Goal: Information Seeking & Learning: Understand process/instructions

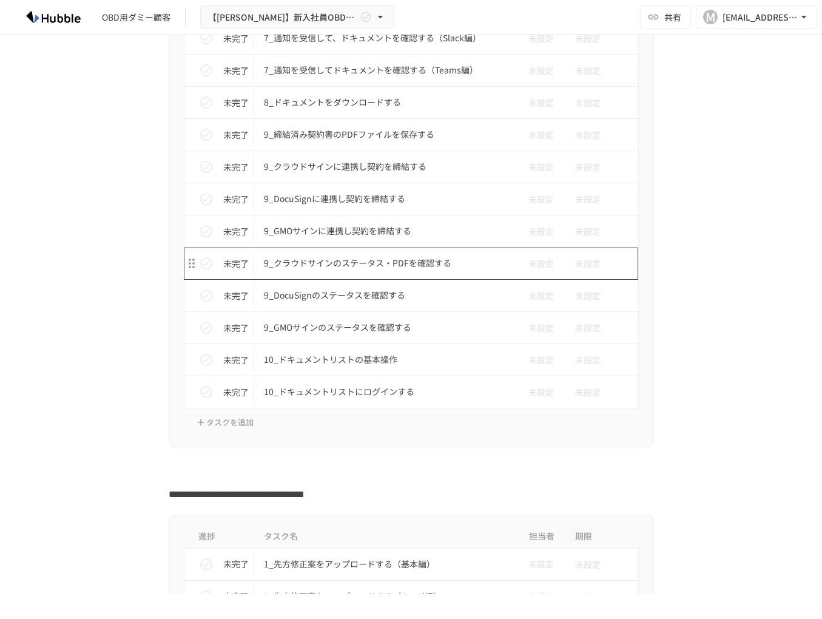
scroll to position [2446, 0]
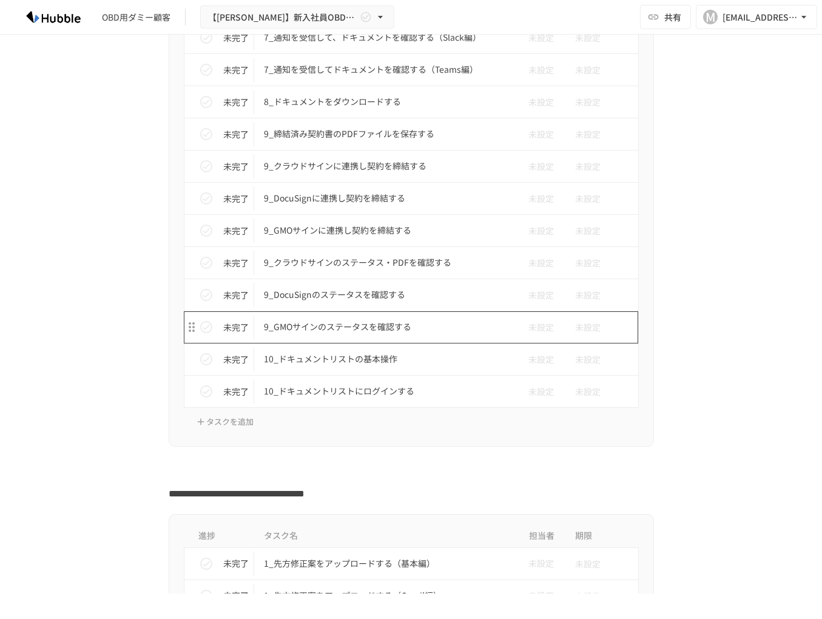
click at [472, 327] on p "9_GMOサインのステータスを確認する" at bounding box center [386, 326] width 244 height 15
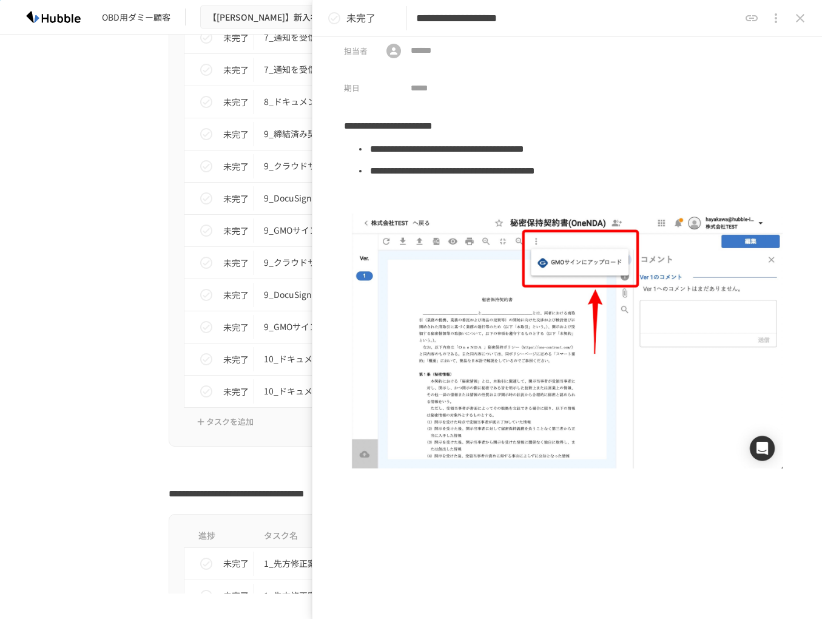
scroll to position [56, 0]
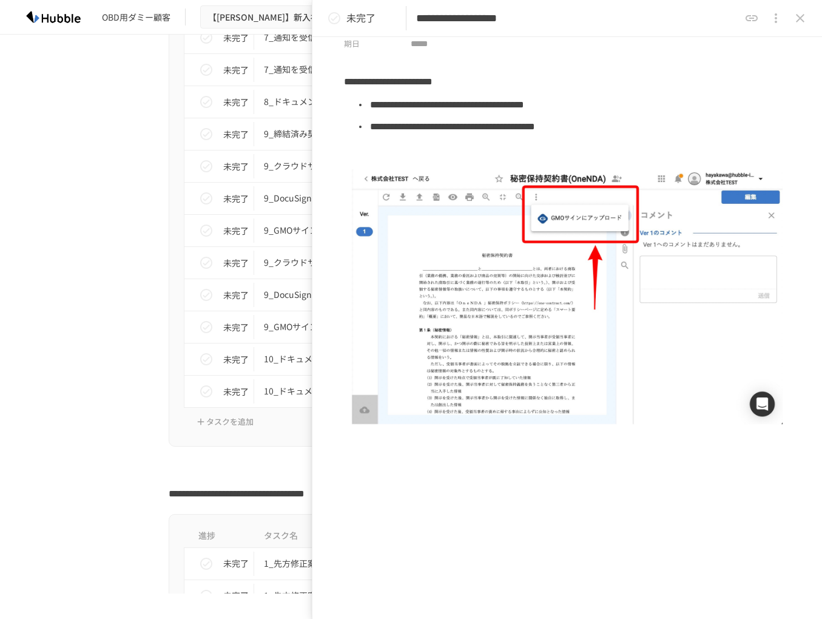
click at [87, 412] on div "進捗 タスク名 担当者 期限 完了 1_Hubbleにログインする 未設定 未設定 完了 2_契約書審査依頼フォームからレビュー依頼を行う 未設定 未設定 未…" at bounding box center [411, 2] width 741 height 890
click at [802, 15] on icon "close drawer" at bounding box center [800, 18] width 15 height 15
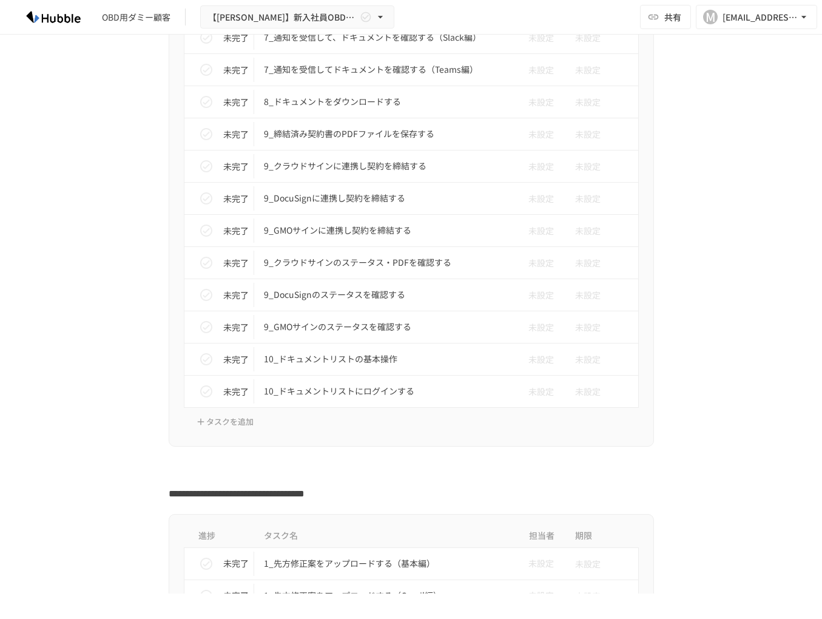
click at [75, 395] on div "進捗 タスク名 担当者 期限 完了 1_Hubbleにログインする 未設定 未設定 完了 2_契約書審査依頼フォームからレビュー依頼を行う 未設定 未設定 未…" at bounding box center [411, 2] width 741 height 890
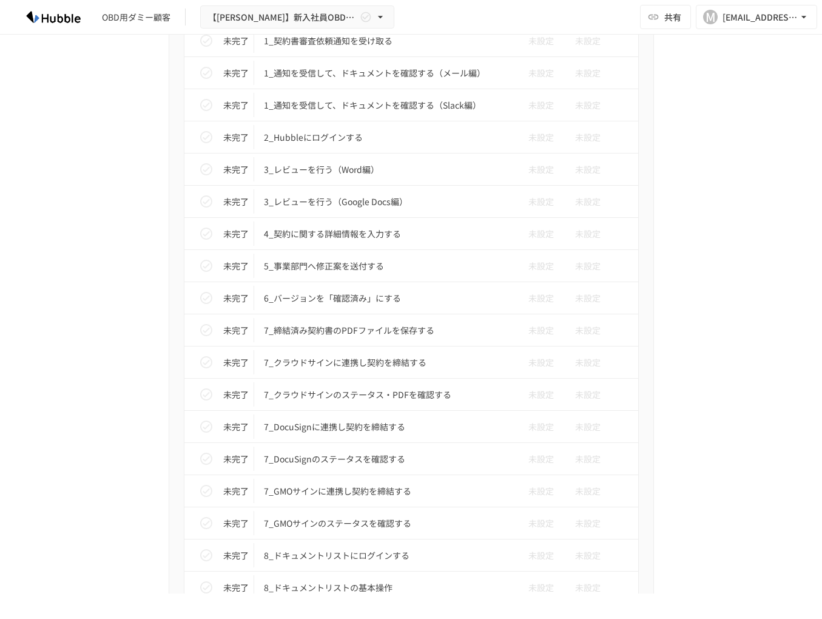
scroll to position [3517, 0]
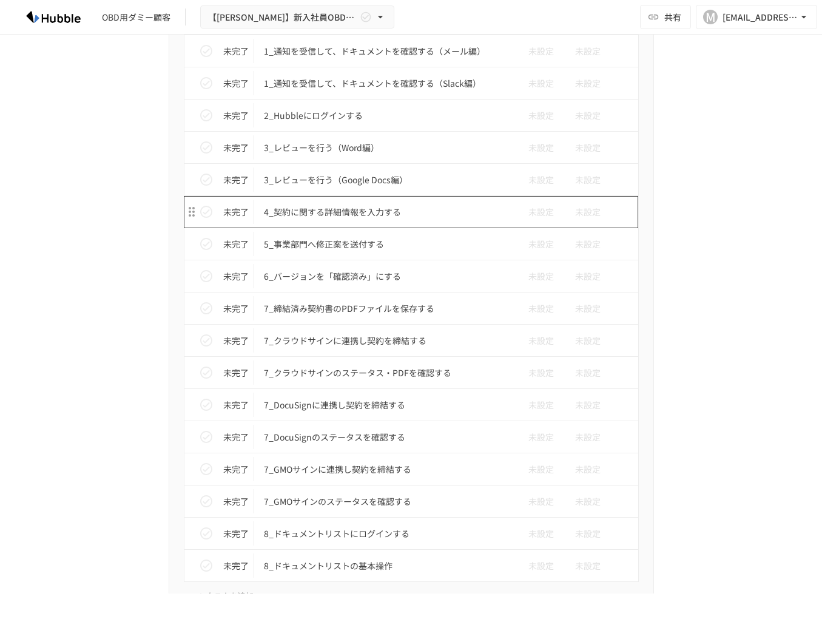
click at [450, 204] on td "4_契約に関する詳細情報を入力する" at bounding box center [385, 212] width 263 height 32
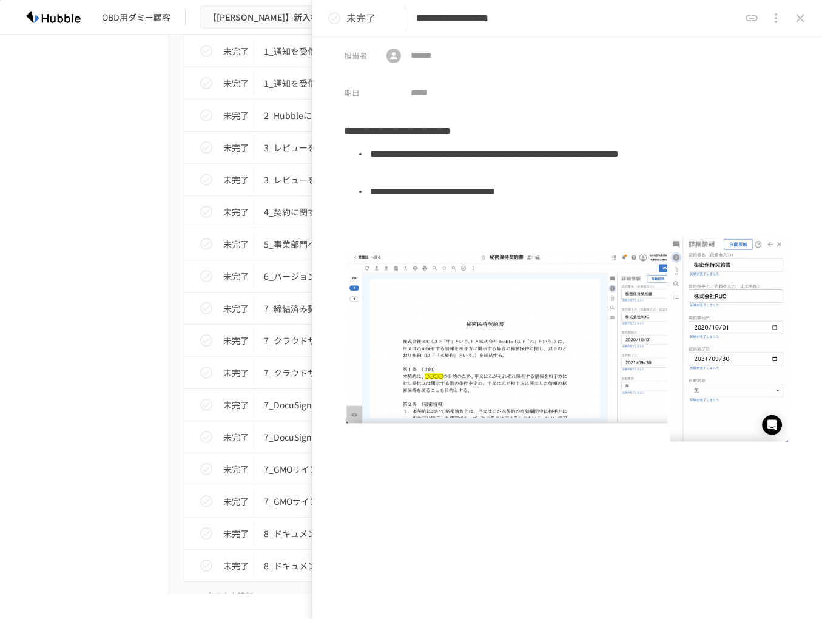
scroll to position [20, 0]
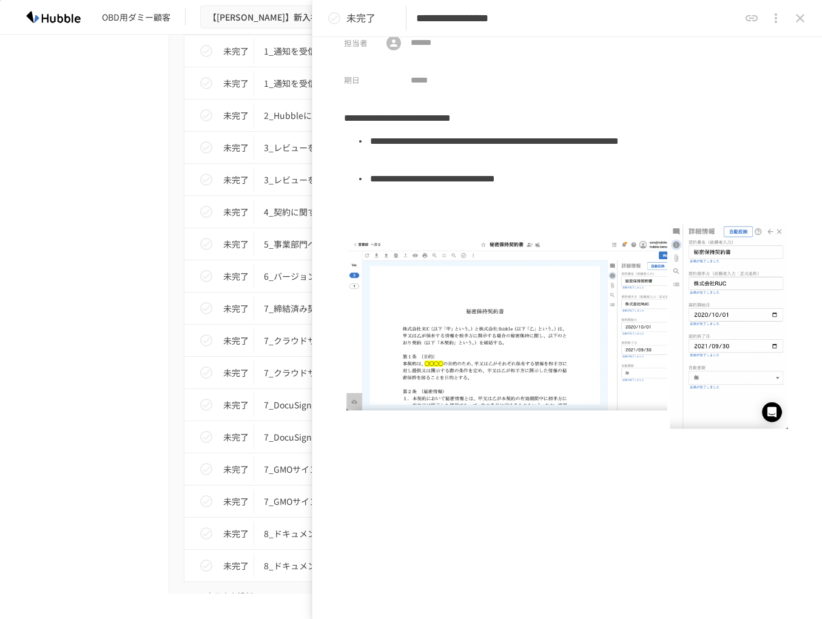
click at [91, 510] on div "進捗 タスク名 担当者 期限 未完了 1_契約書審査依頼通知を受け取る 未設定 未設定 未完了 1_通知を受信して、ドキュメントを確認する（メール編） 未設定…" at bounding box center [411, 295] width 741 height 652
click at [805, 24] on icon "close drawer" at bounding box center [800, 18] width 15 height 15
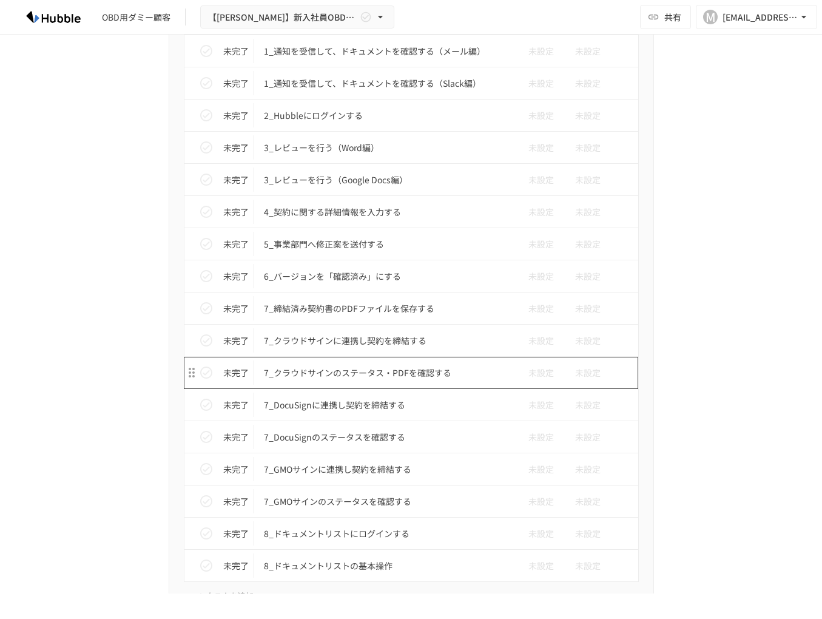
click at [465, 382] on td "7_クラウドサインのステータス・PDFを確認する" at bounding box center [385, 373] width 263 height 32
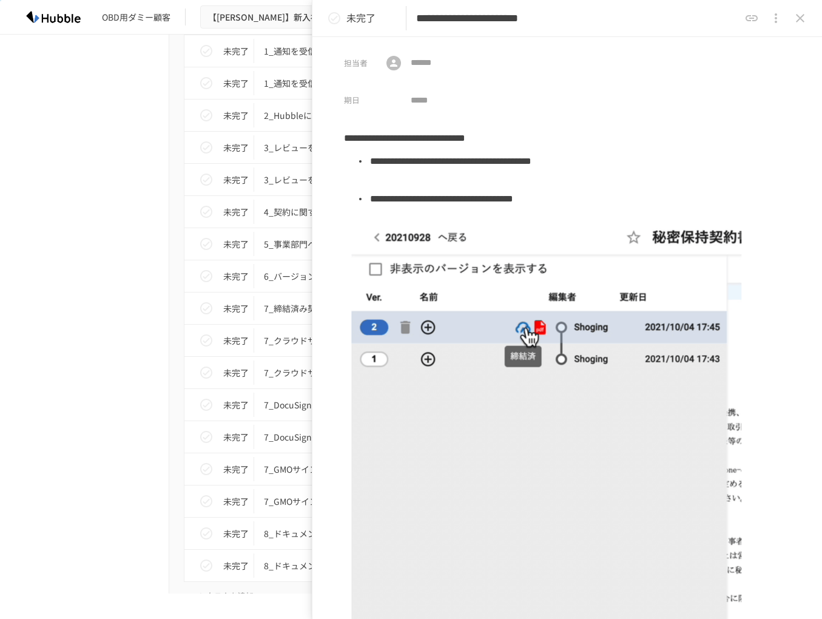
click at [800, 24] on icon "close drawer" at bounding box center [800, 18] width 15 height 15
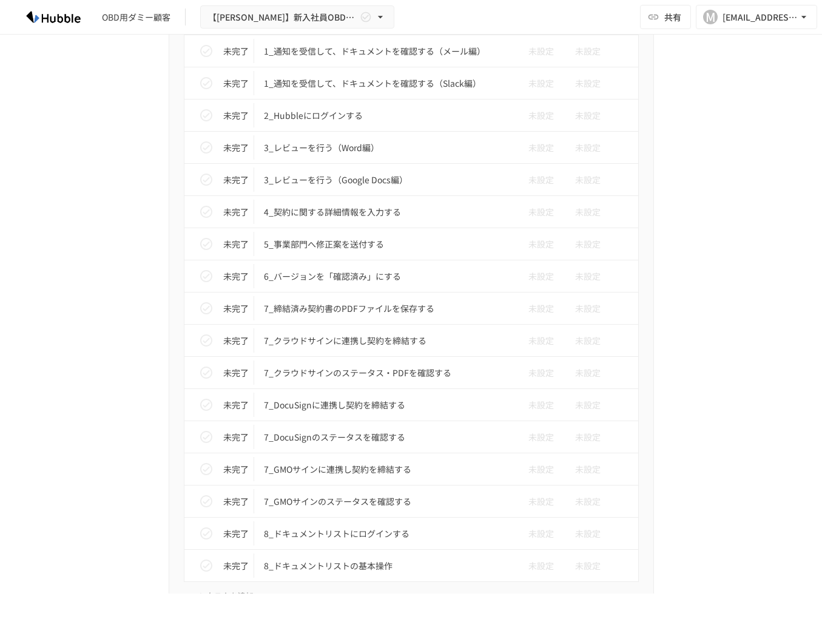
click at [123, 407] on div "進捗 タスク名 担当者 期限 未完了 1_契約書審査依頼通知を受け取る 未設定 未設定 未完了 1_通知を受信して、ドキュメントを確認する（メール編） 未設定…" at bounding box center [411, 295] width 741 height 652
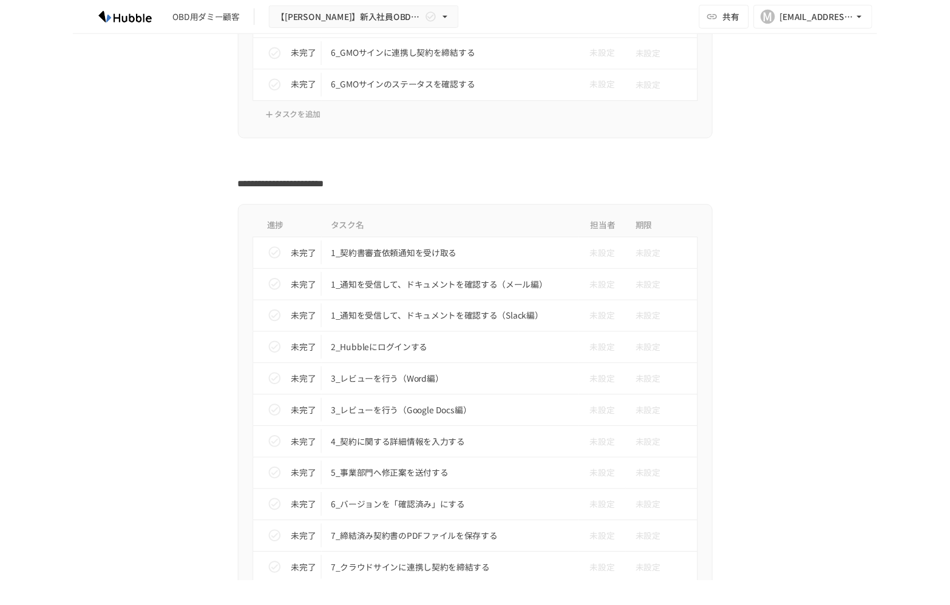
scroll to position [3205, 0]
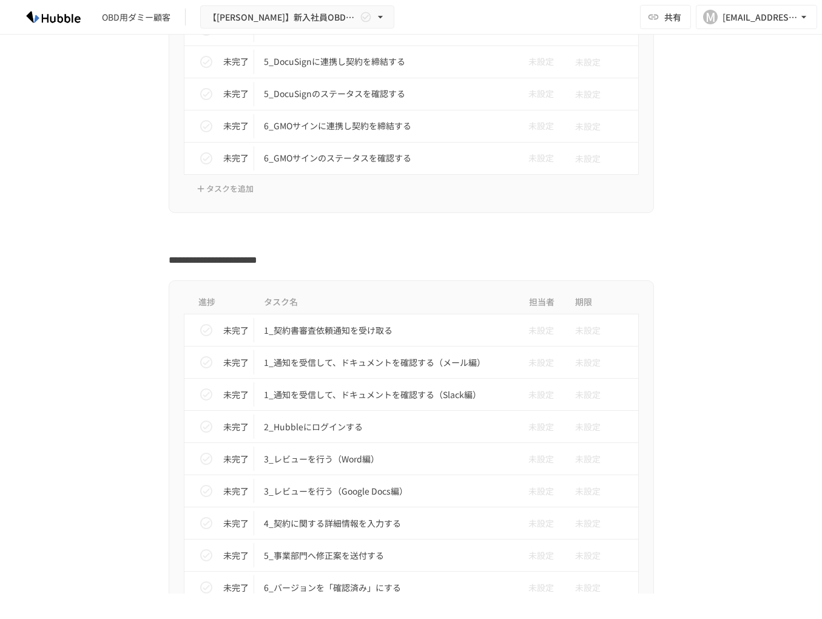
click at [96, 355] on div "進捗 タスク名 担当者 期限 未完了 1_契約書審査依頼通知を受け取る 未設定 未設定 未完了 1_通知を受信して、ドキュメントを確認する（メール編） 未設定…" at bounding box center [411, 606] width 741 height 652
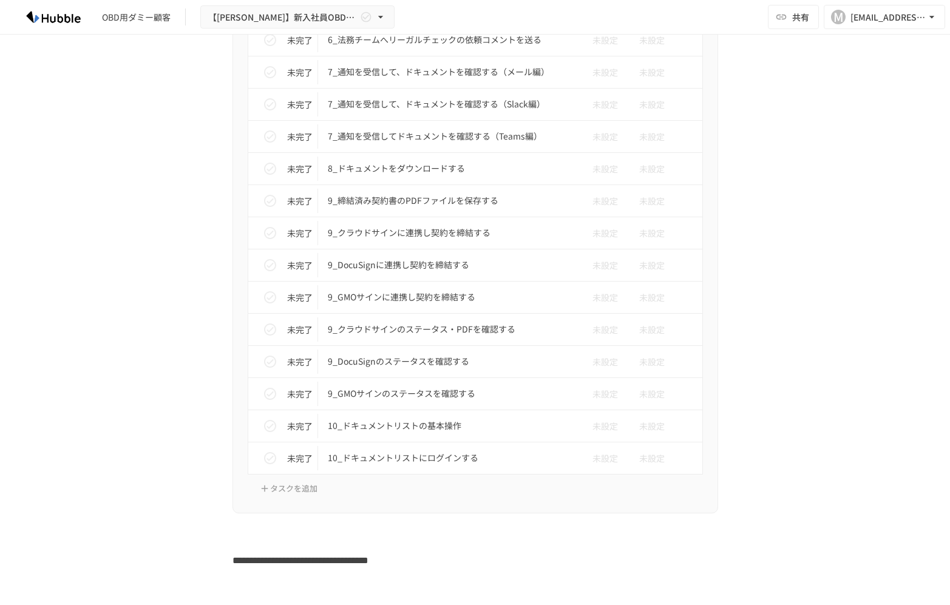
scroll to position [2384, 0]
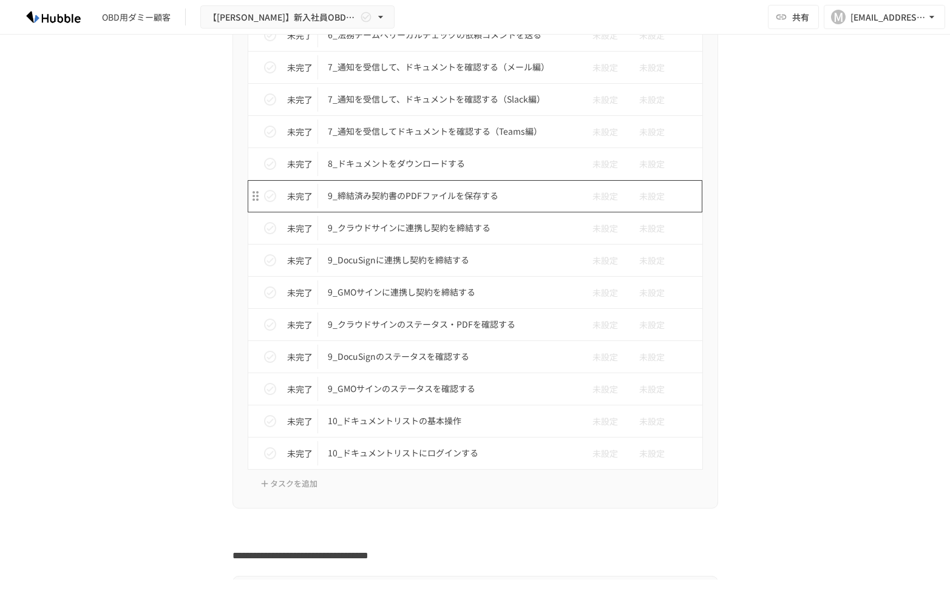
click at [540, 206] on td "9_締結済み契約書のPDFファイルを保存する" at bounding box center [449, 196] width 263 height 32
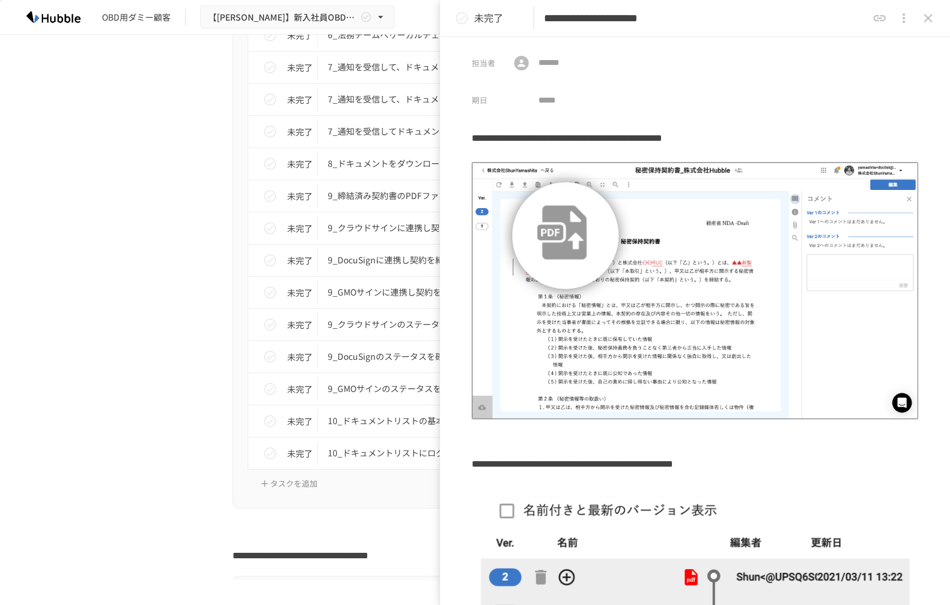
click at [149, 336] on div "進捗 タスク名 担当者 期限 完了 1_Hubbleにログインする 未設定 未設定 完了 2_契約書審査依頼フォームからレビュー依頼を行う 未設定 未設定 未…" at bounding box center [475, 64] width 741 height 890
click at [822, 12] on icon "close drawer" at bounding box center [928, 18] width 15 height 15
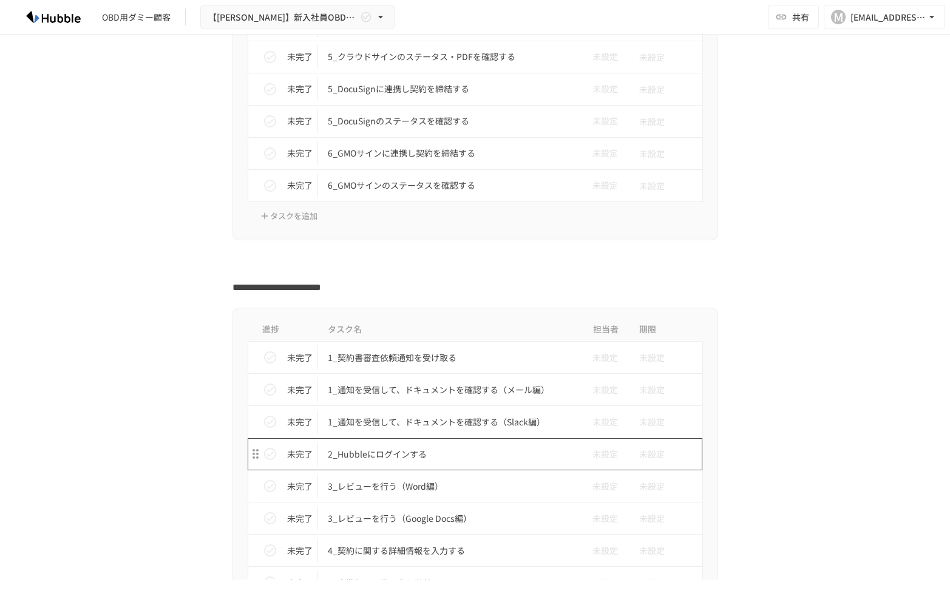
scroll to position [3186, 0]
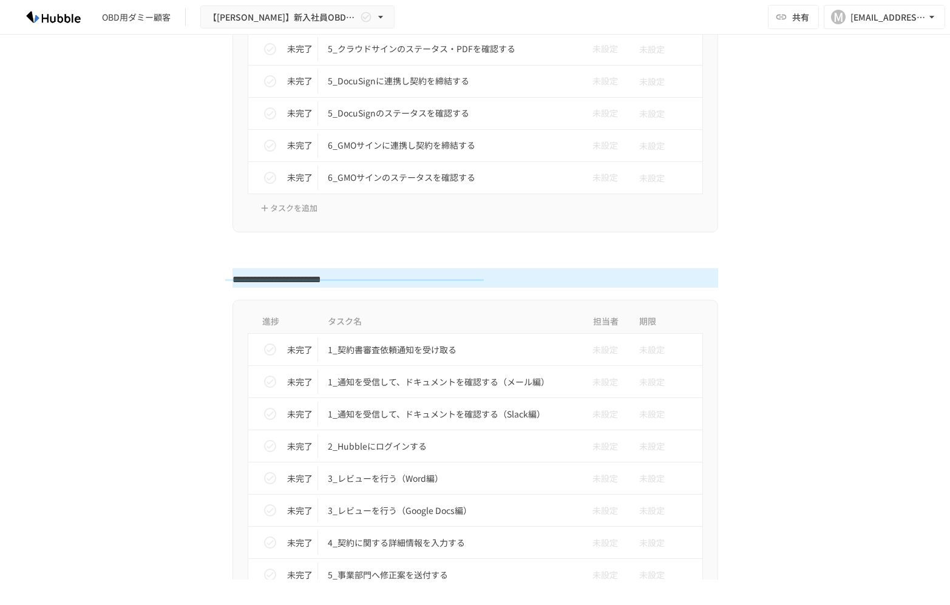
drag, startPoint x: 225, startPoint y: 279, endPoint x: 489, endPoint y: 280, distance: 263.4
click at [491, 280] on div "**********" at bounding box center [475, 278] width 741 height 20
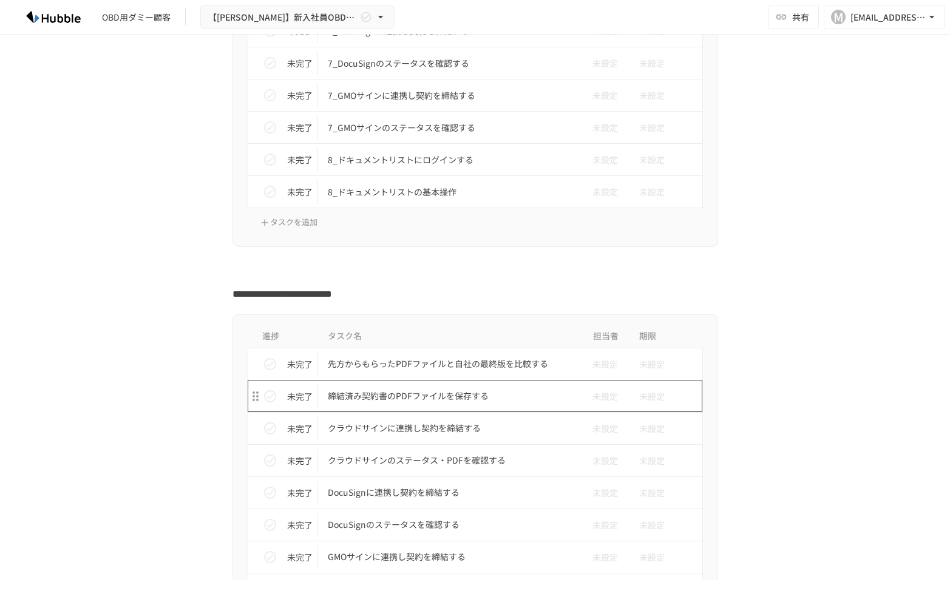
scroll to position [3893, 0]
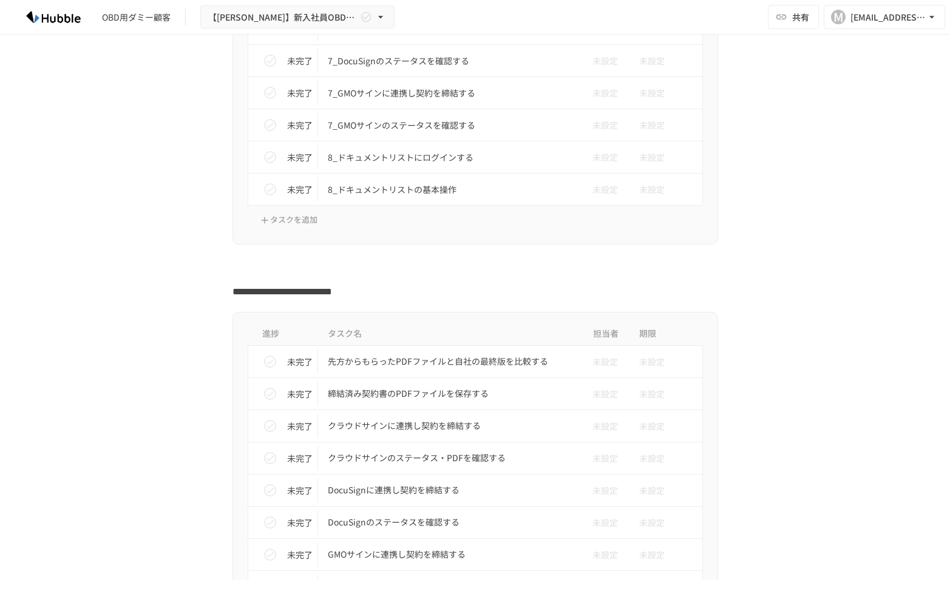
click at [128, 327] on div "進捗 タスク名 担当者 期限 未完了 先方からもらったPDFファイルと自社の最終版を比較する 未設定 未設定 未完了 締結済み契約書のPDFファイルを保存する…" at bounding box center [475, 477] width 741 height 330
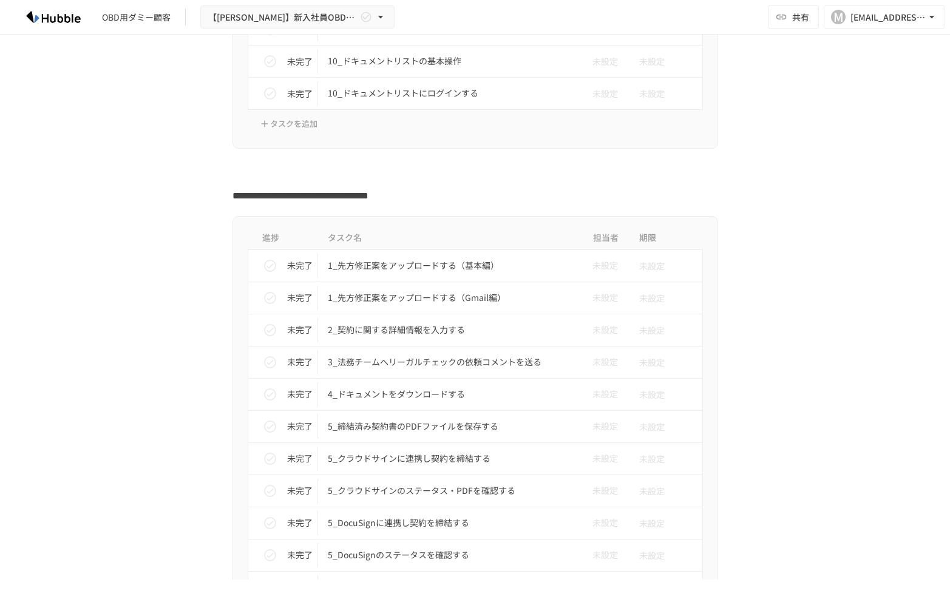
scroll to position [2740, 0]
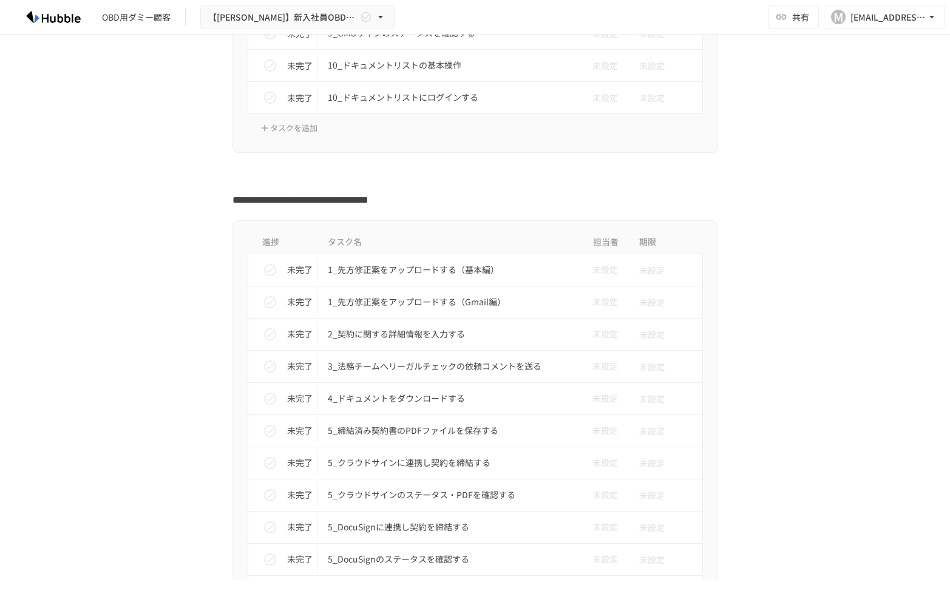
click at [117, 395] on div "進捗 タスク名 担当者 期限 未完了 1_先方修正案をアップロードする（基本編） 未設定 未設定 未完了 1_先方修正案をアップロードする（Gmail編） 未…" at bounding box center [475, 449] width 741 height 459
